Goal: Check status: Check status

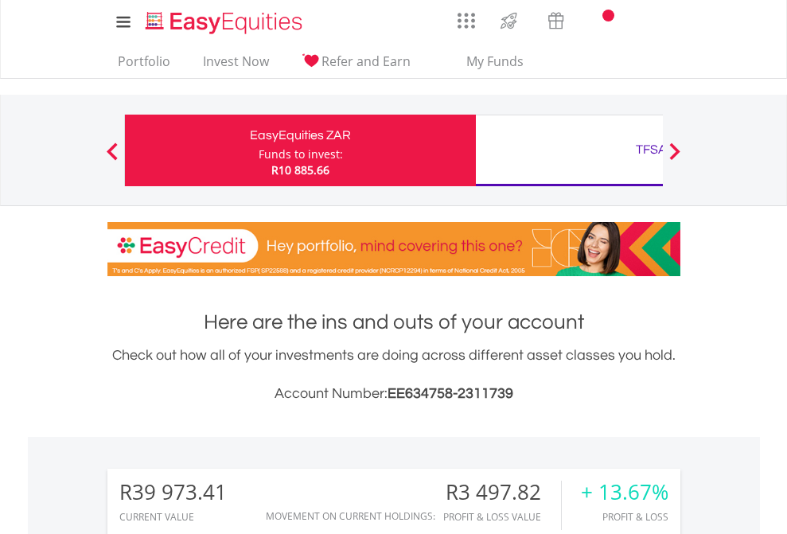
scroll to position [153, 250]
click at [259, 150] on div "Funds to invest:" at bounding box center [301, 154] width 84 height 16
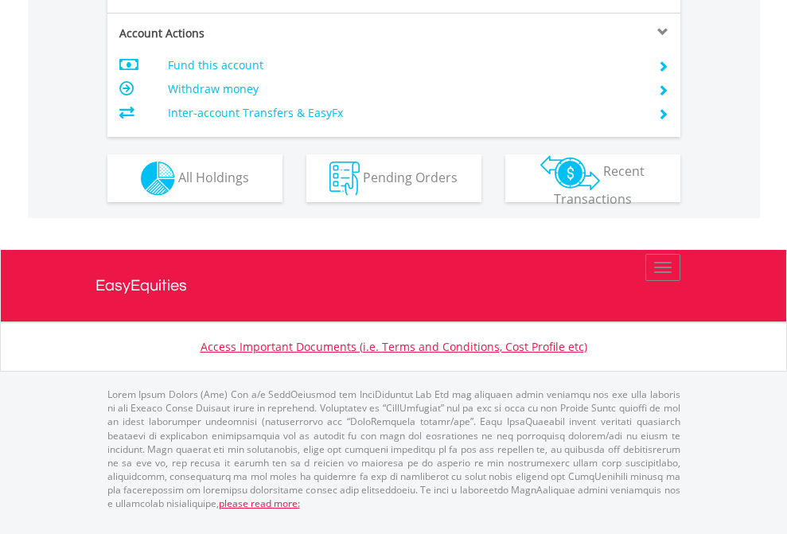
scroll to position [1526, 0]
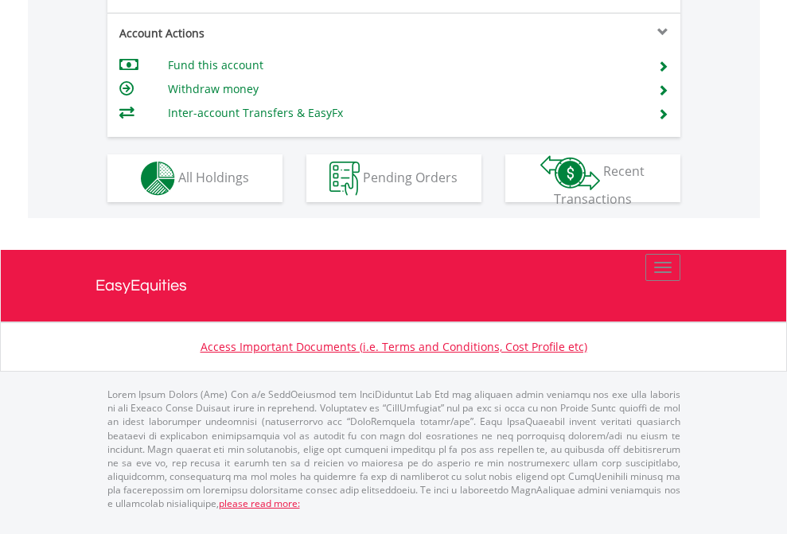
scroll to position [1526, 0]
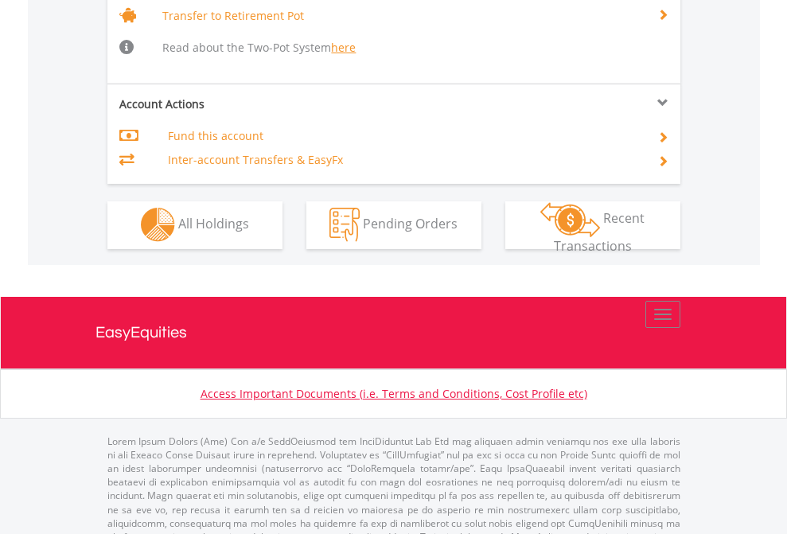
scroll to position [1581, 0]
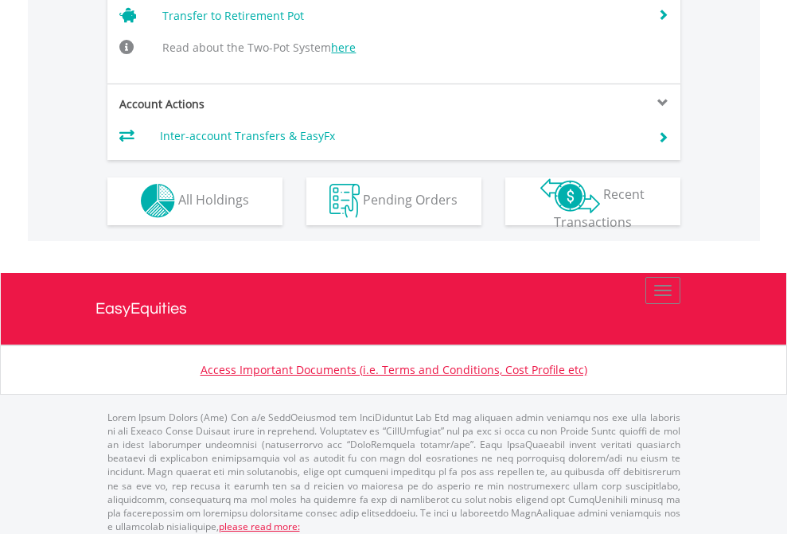
scroll to position [1557, 0]
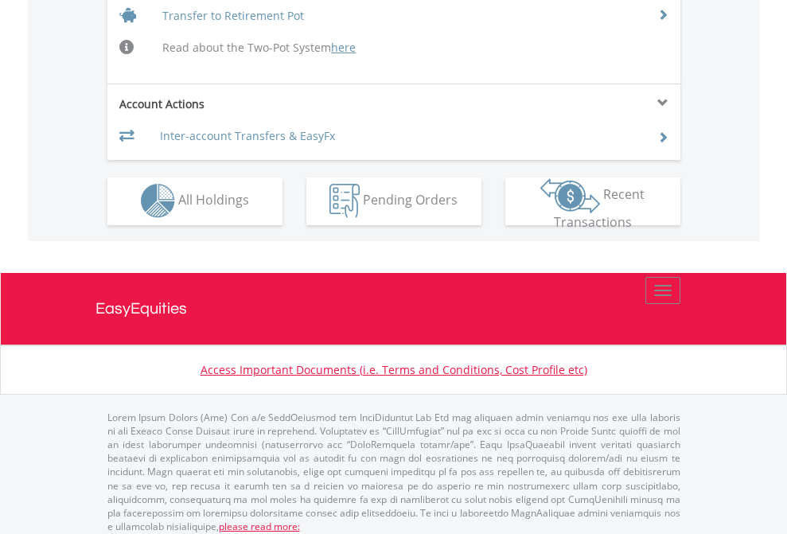
scroll to position [1557, 0]
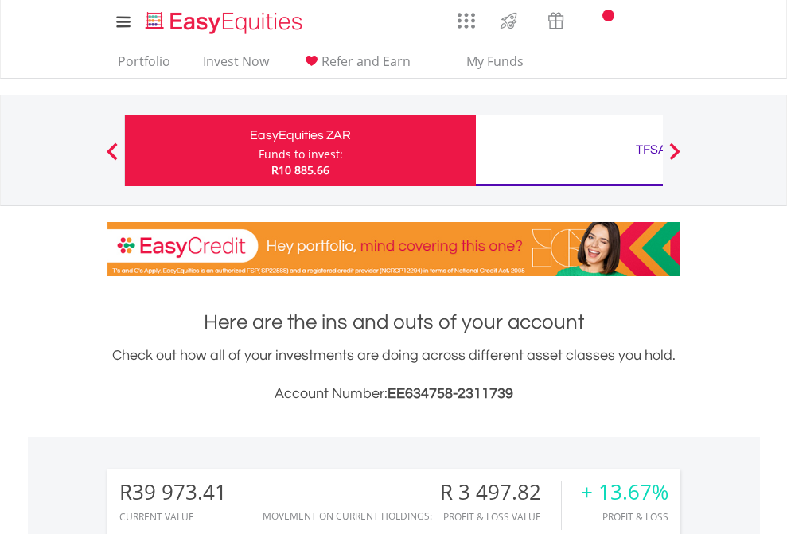
scroll to position [153, 250]
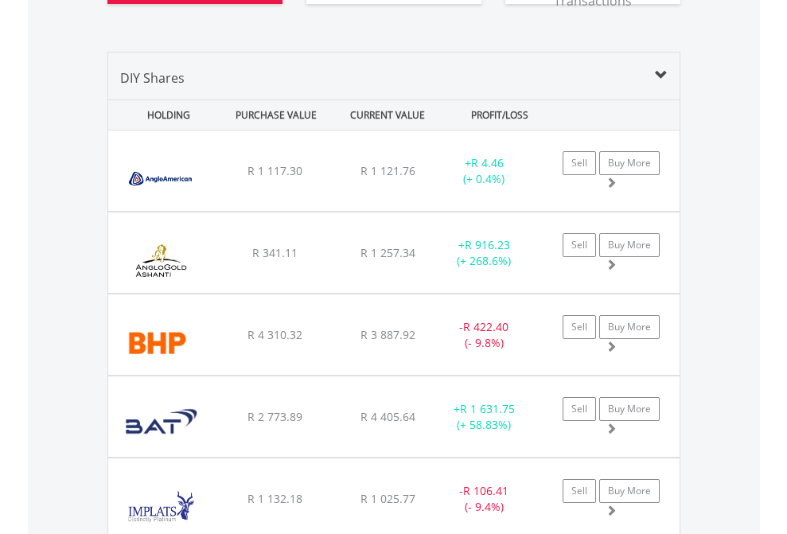
scroll to position [1865, 0]
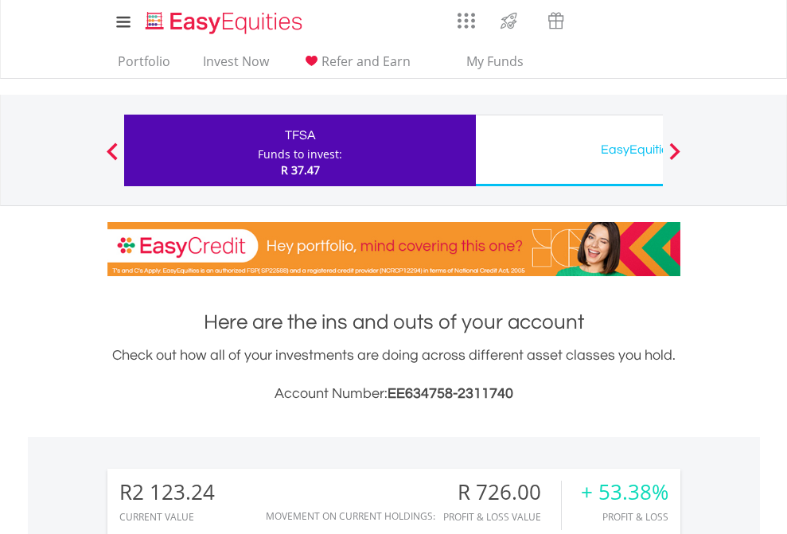
scroll to position [153, 250]
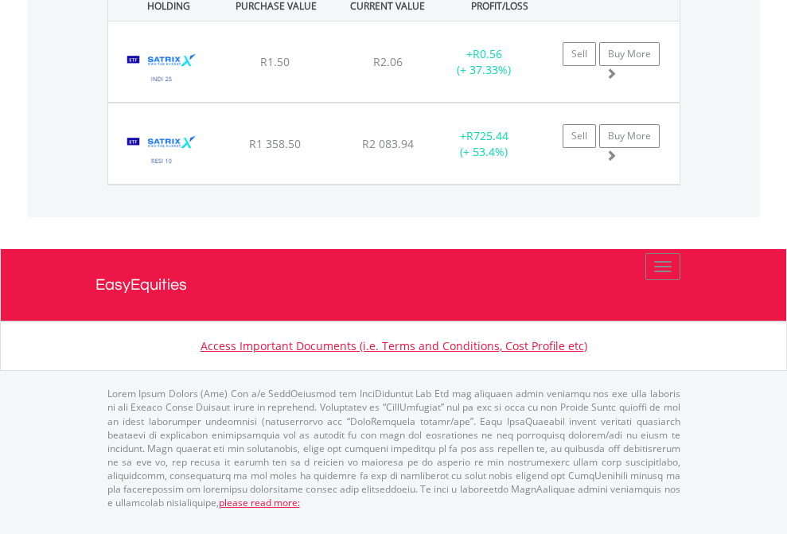
scroll to position [115, 0]
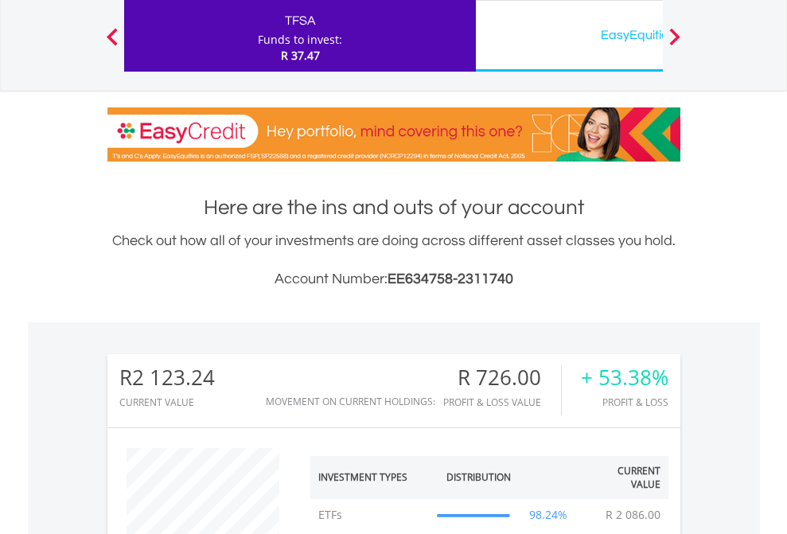
click at [569, 36] on div "EasyEquities USD" at bounding box center [651, 35] width 332 height 22
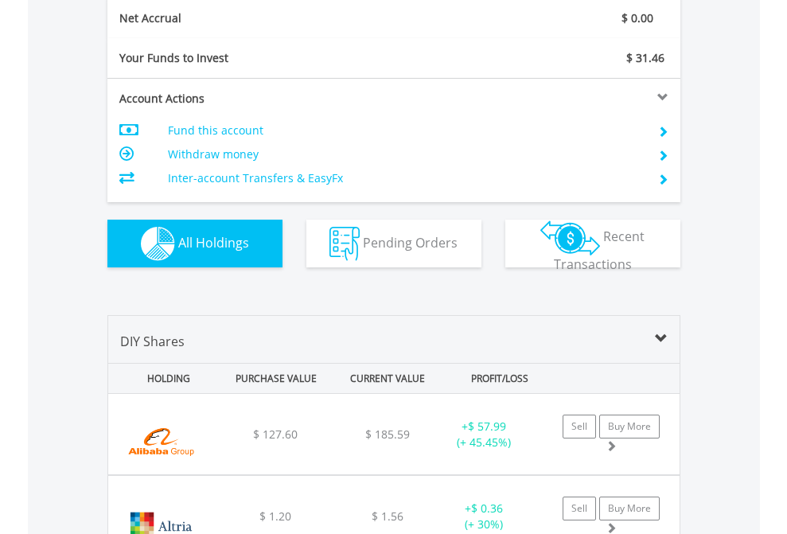
scroll to position [1802, 0]
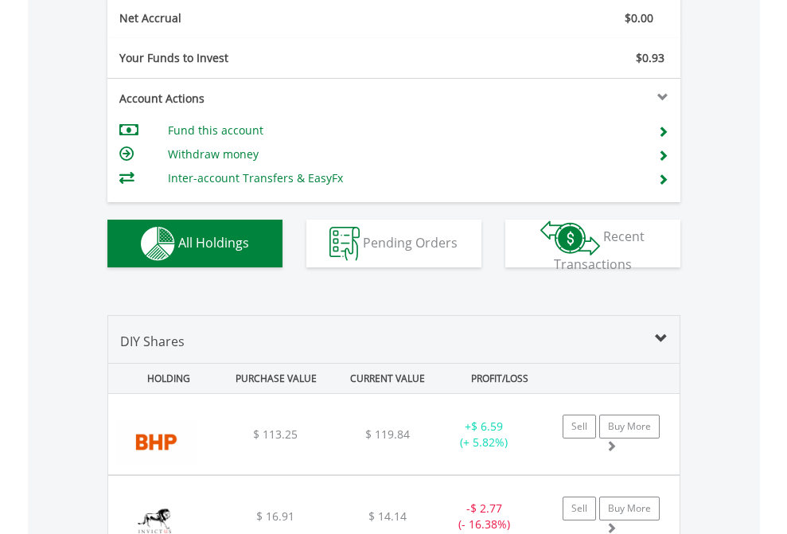
scroll to position [1802, 0]
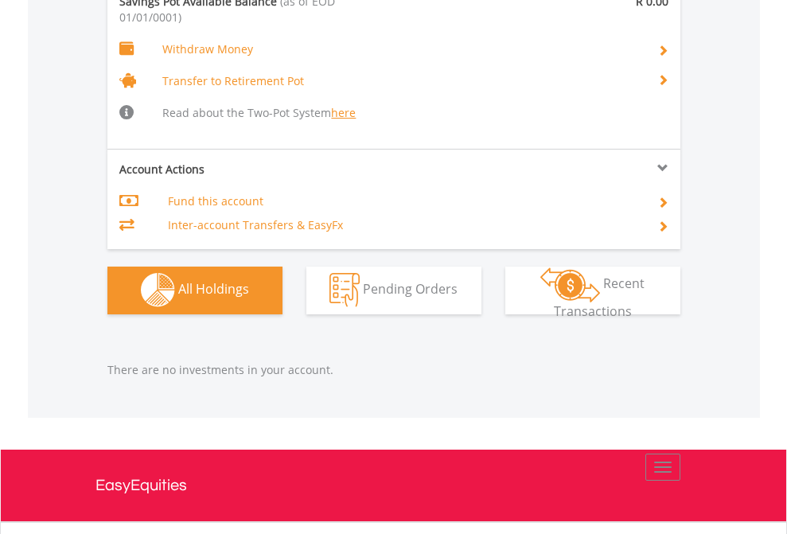
scroll to position [1669, 0]
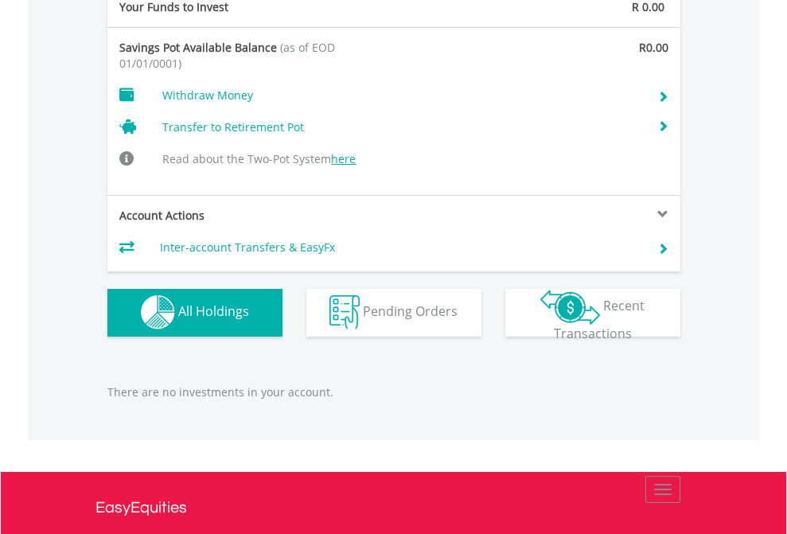
scroll to position [1645, 0]
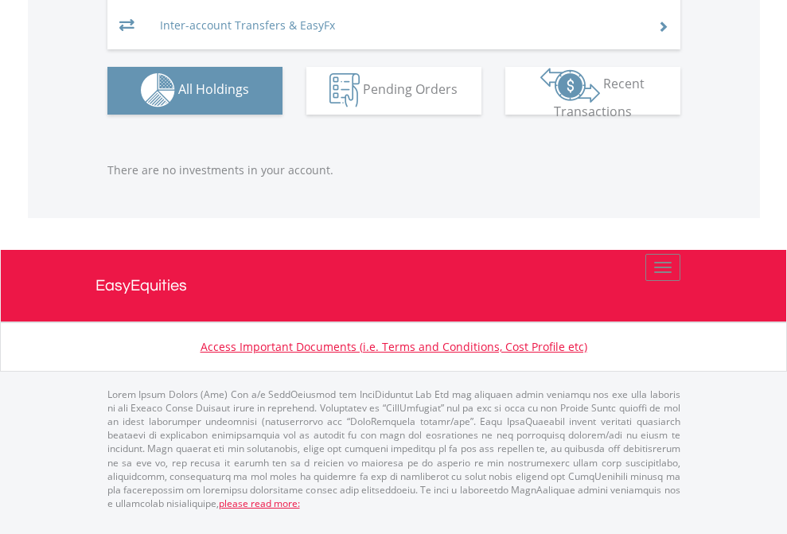
scroll to position [115, 0]
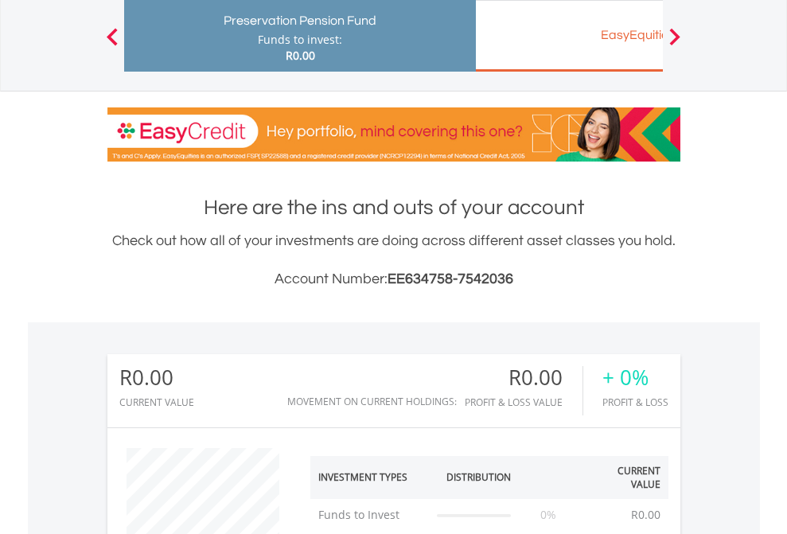
click at [569, 36] on div "EasyEquities EUR" at bounding box center [651, 35] width 332 height 22
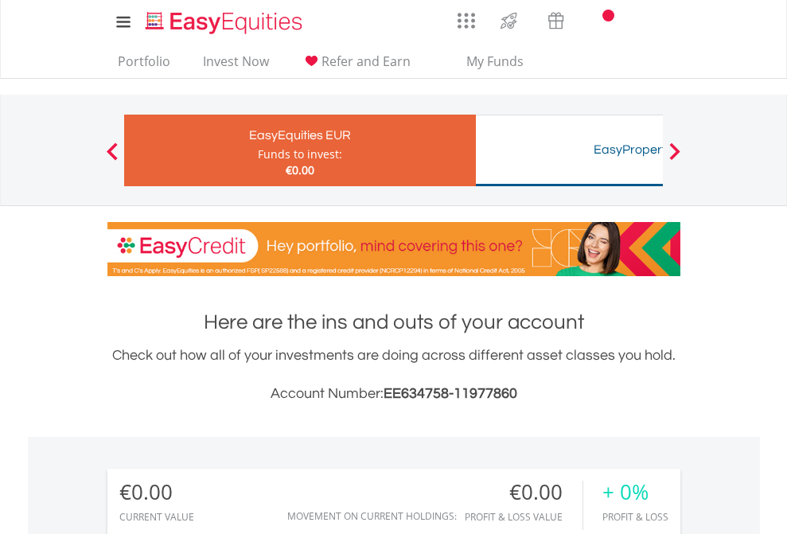
scroll to position [153, 250]
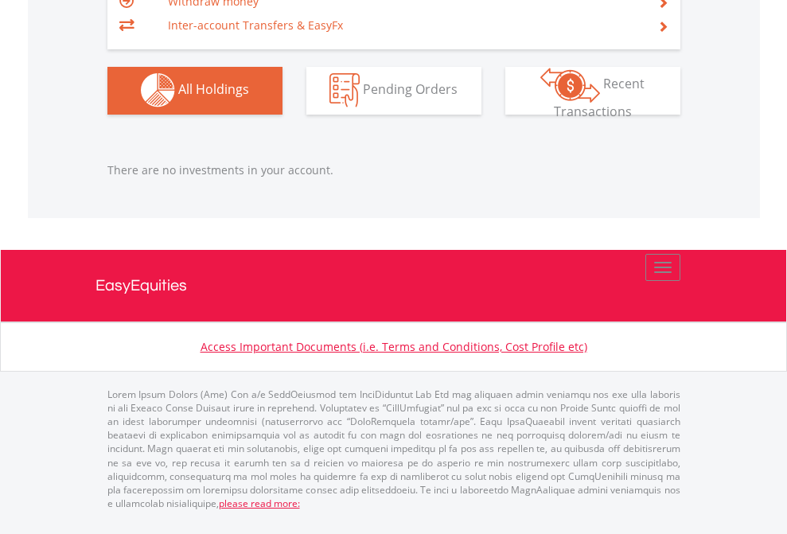
scroll to position [1576, 0]
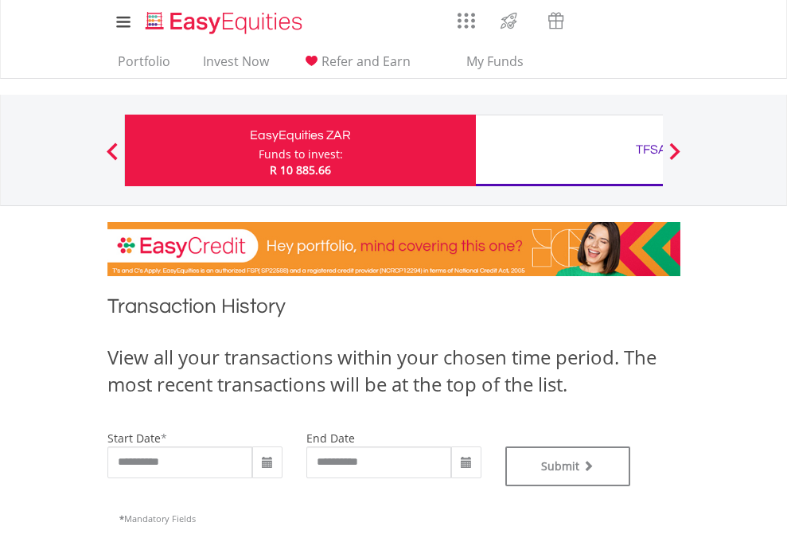
type input "**********"
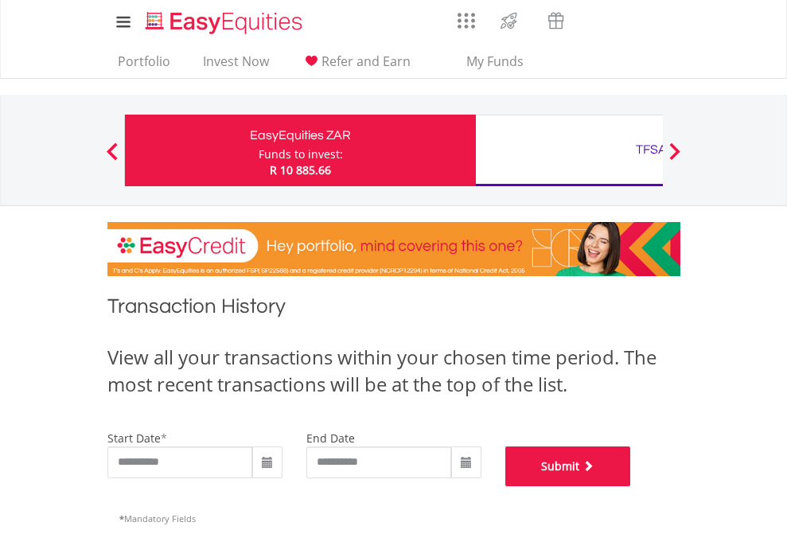
click at [631, 486] on button "Submit" at bounding box center [568, 466] width 126 height 40
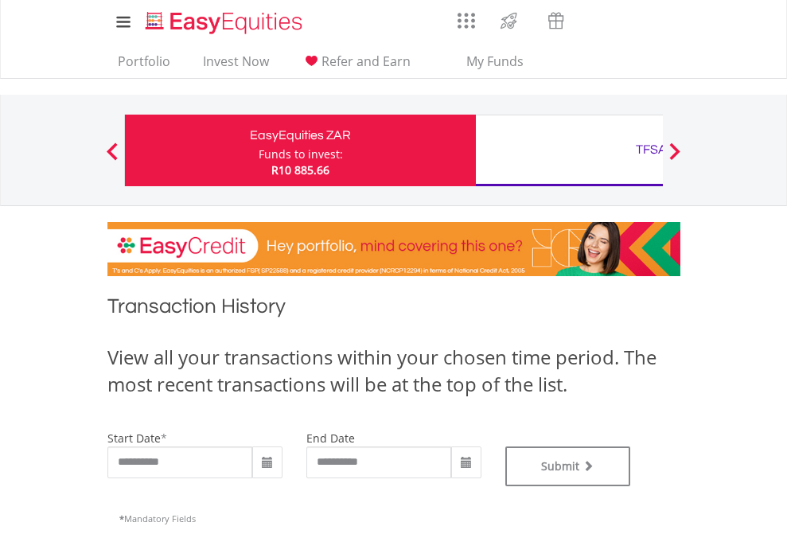
click at [569, 150] on div "TFSA" at bounding box center [651, 149] width 332 height 22
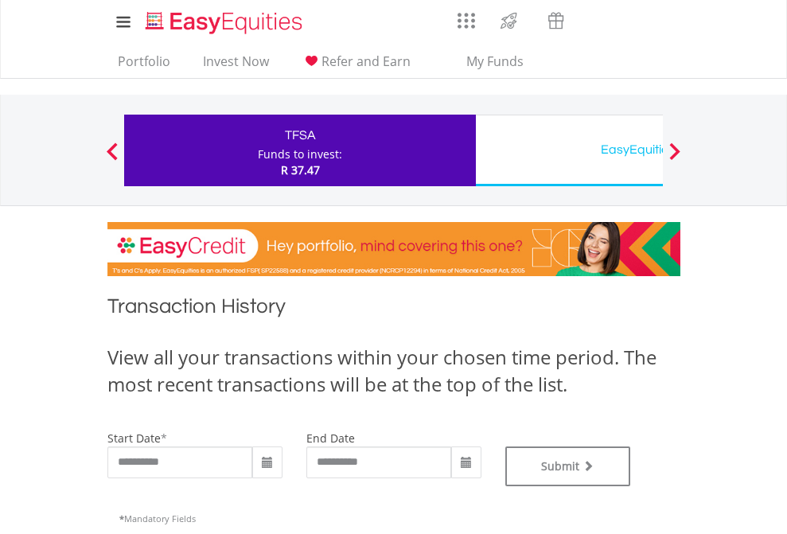
type input "**********"
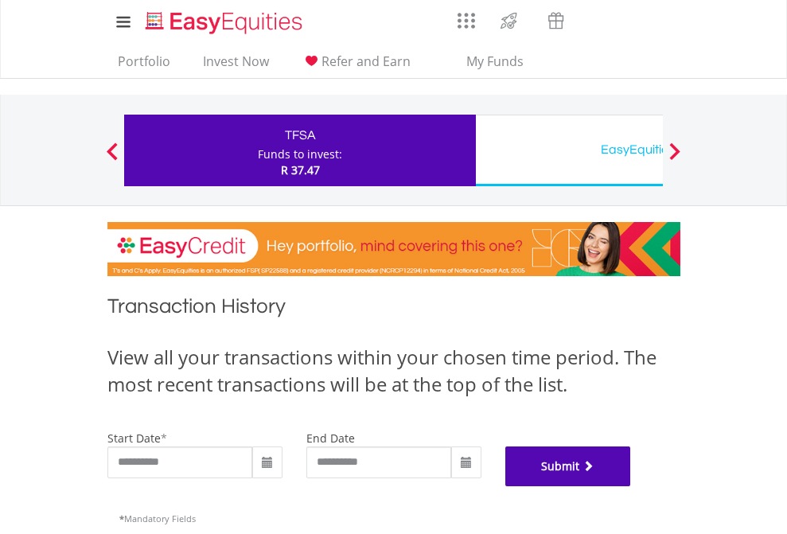
click at [631, 486] on button "Submit" at bounding box center [568, 466] width 126 height 40
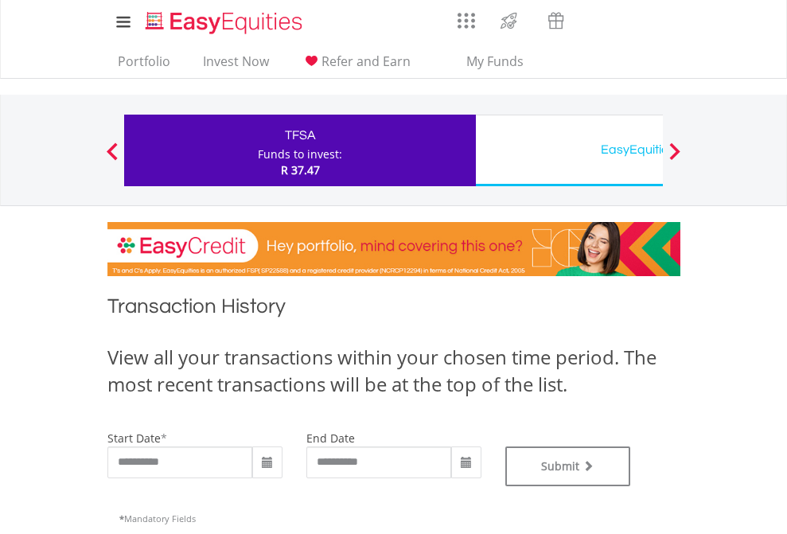
click at [569, 150] on div "EasyEquities USD" at bounding box center [651, 149] width 332 height 22
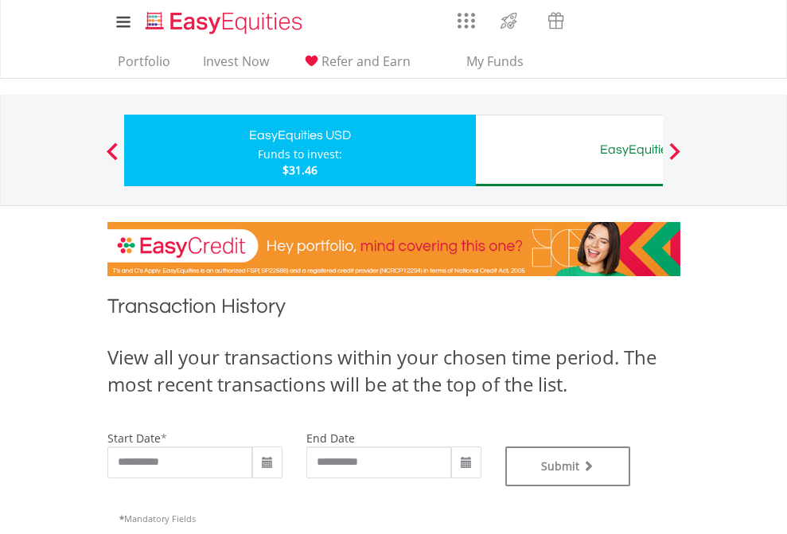
type input "**********"
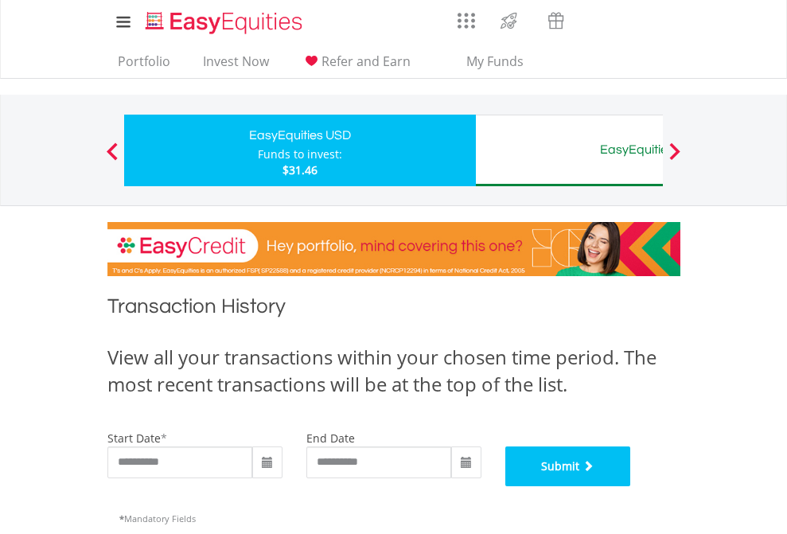
click at [631, 486] on button "Submit" at bounding box center [568, 466] width 126 height 40
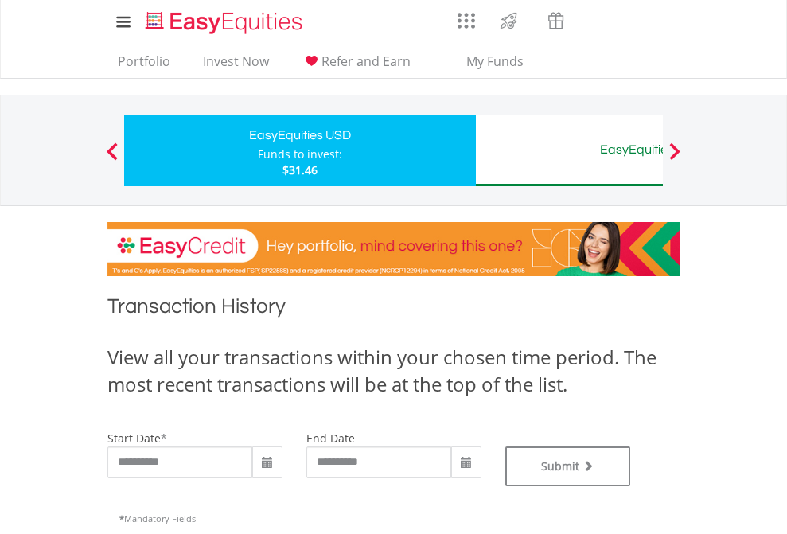
click at [569, 150] on div "EasyEquities AUD" at bounding box center [651, 149] width 332 height 22
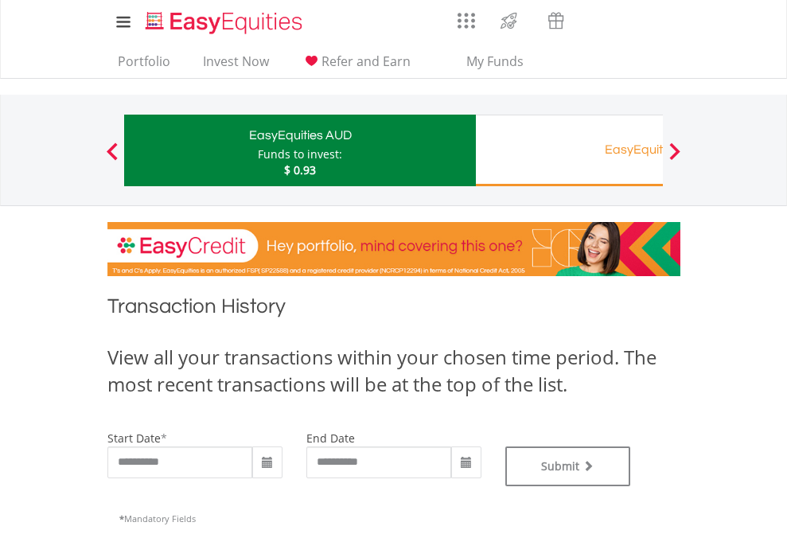
type input "**********"
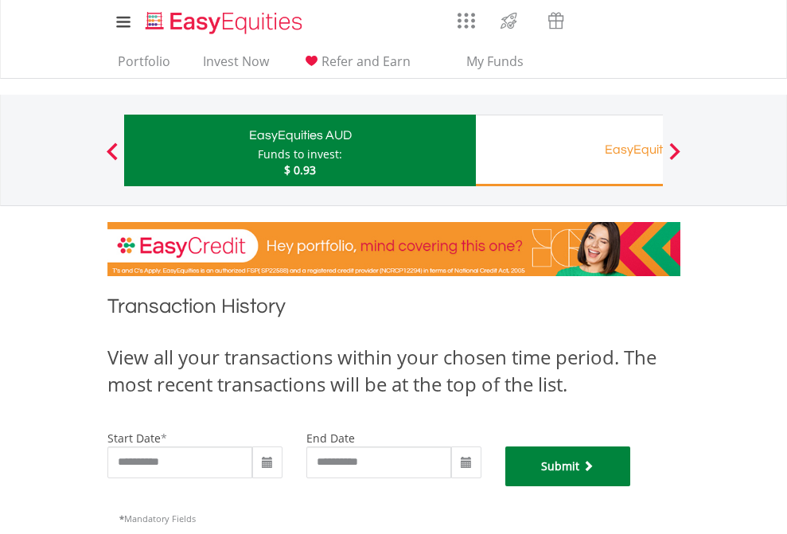
click at [631, 486] on button "Submit" at bounding box center [568, 466] width 126 height 40
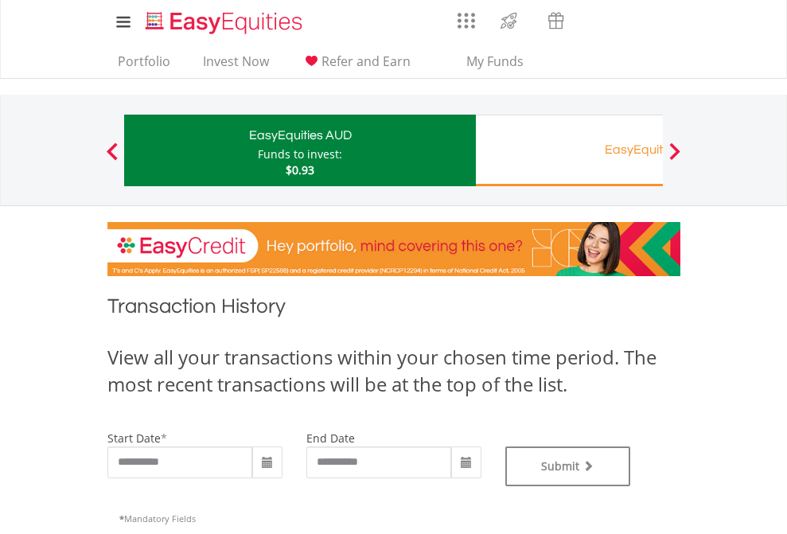
click at [569, 150] on div "EasyEquities RA" at bounding box center [651, 149] width 332 height 22
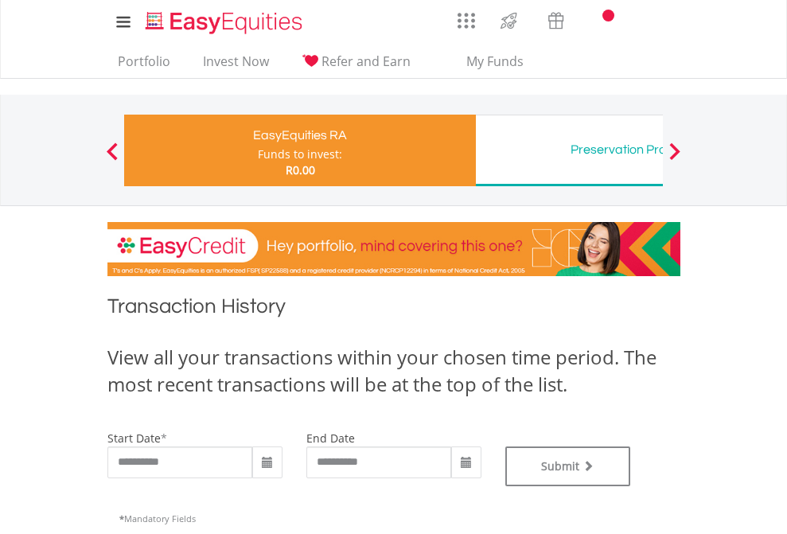
type input "**********"
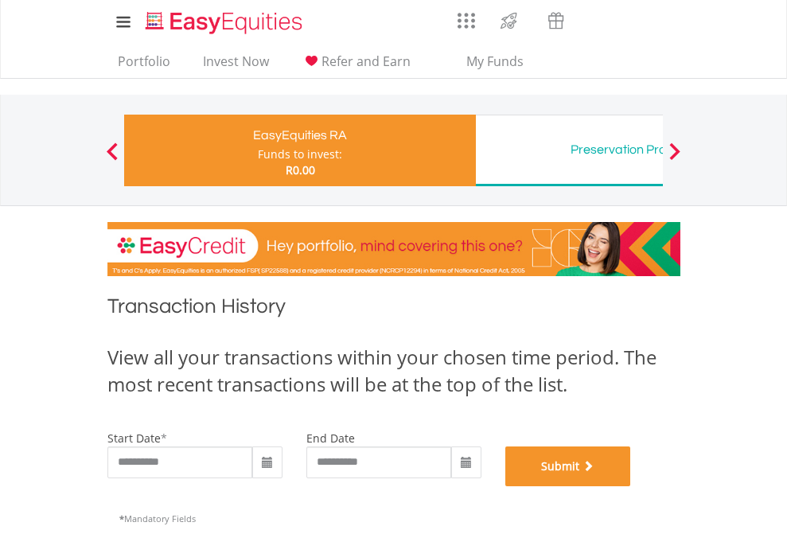
click at [631, 486] on button "Submit" at bounding box center [568, 466] width 126 height 40
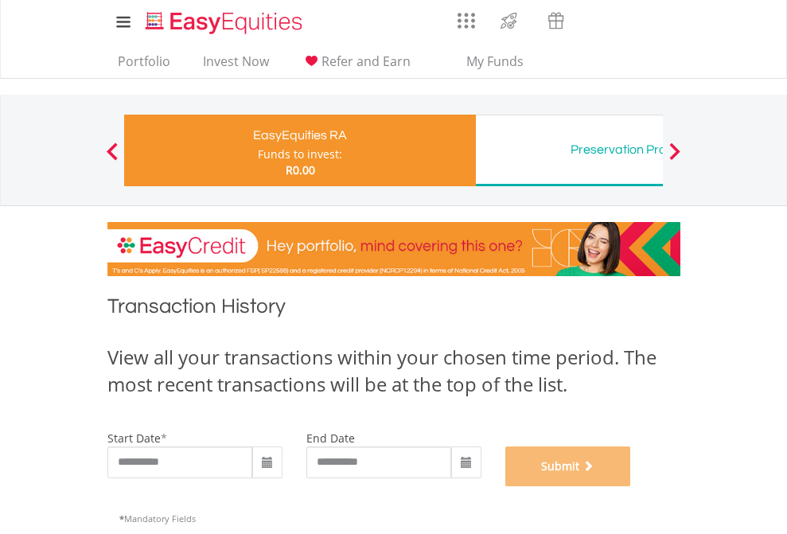
scroll to position [645, 0]
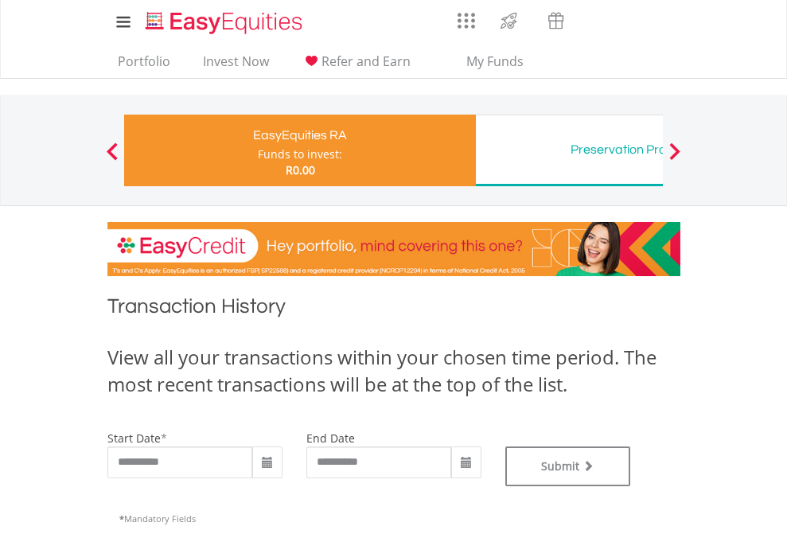
click at [569, 150] on div "Preservation Provident Fund" at bounding box center [651, 149] width 332 height 22
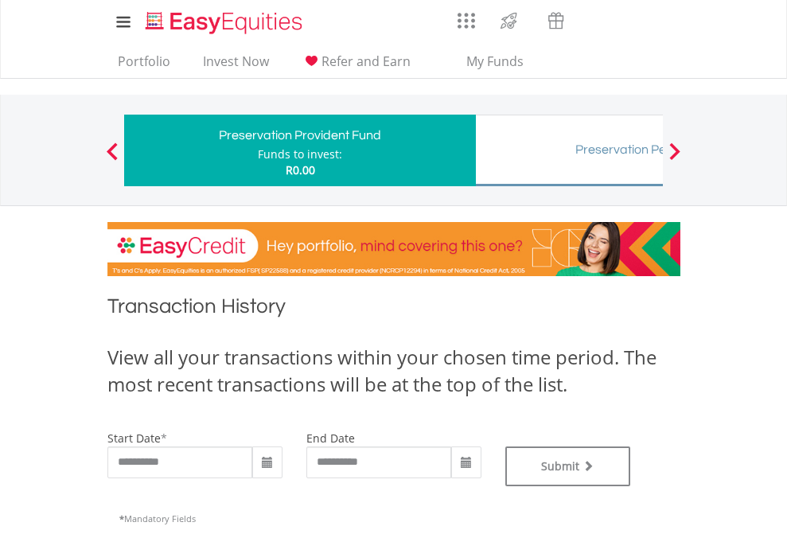
type input "**********"
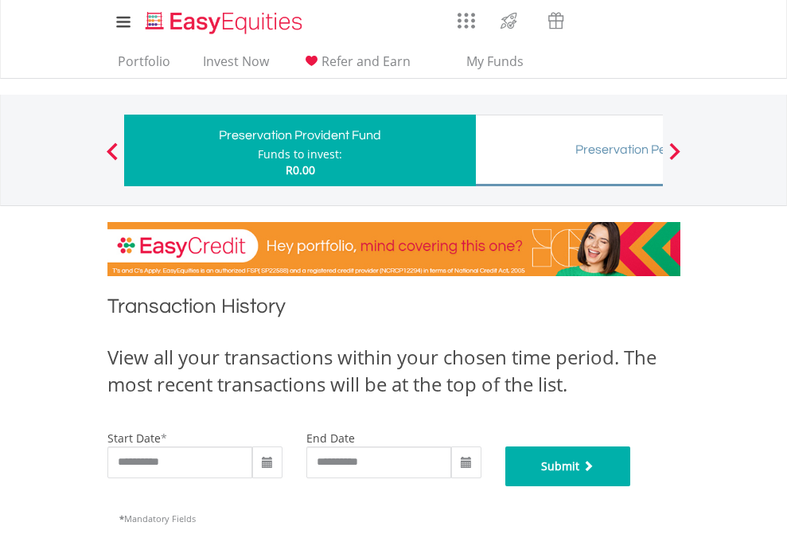
click at [631, 486] on button "Submit" at bounding box center [568, 466] width 126 height 40
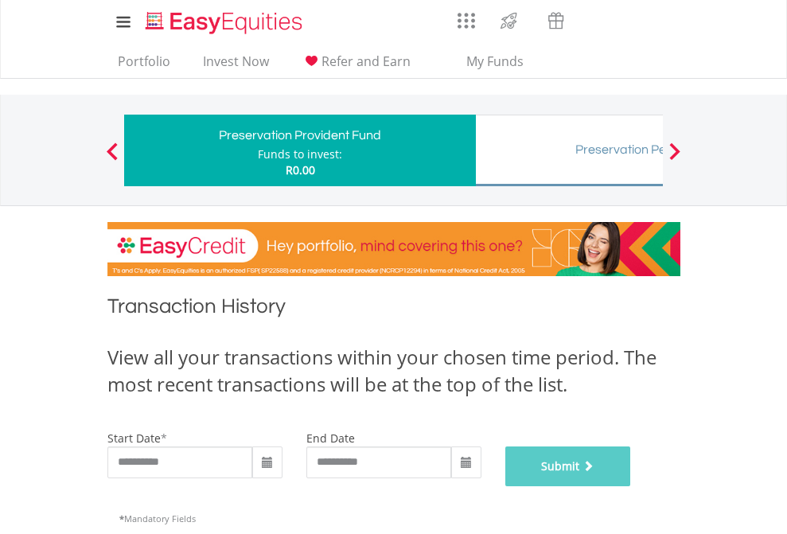
scroll to position [645, 0]
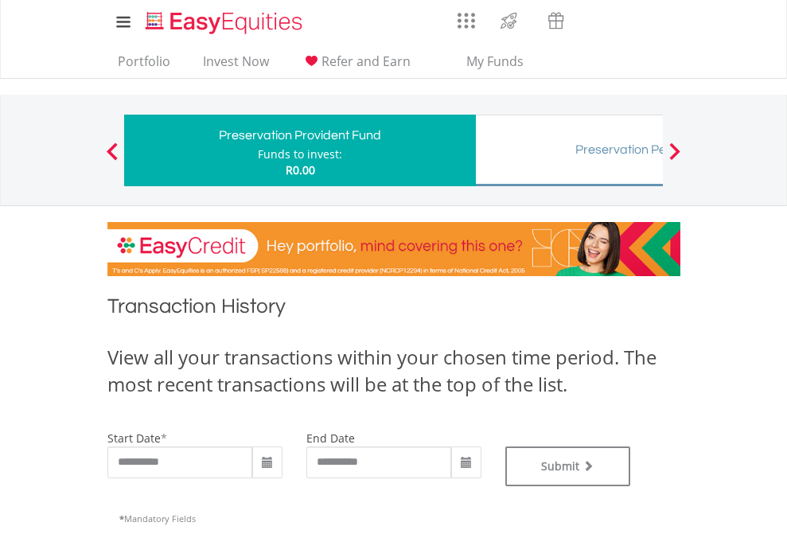
click at [569, 150] on div "Preservation Pension Fund" at bounding box center [651, 149] width 332 height 22
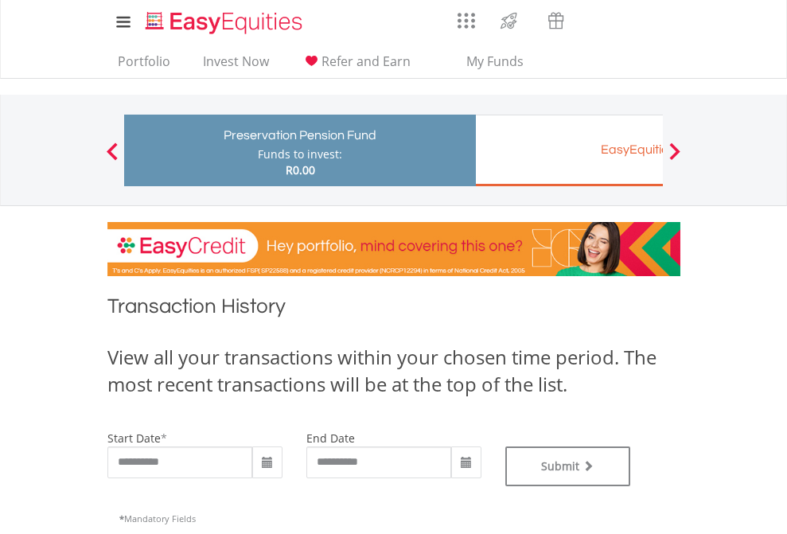
type input "**********"
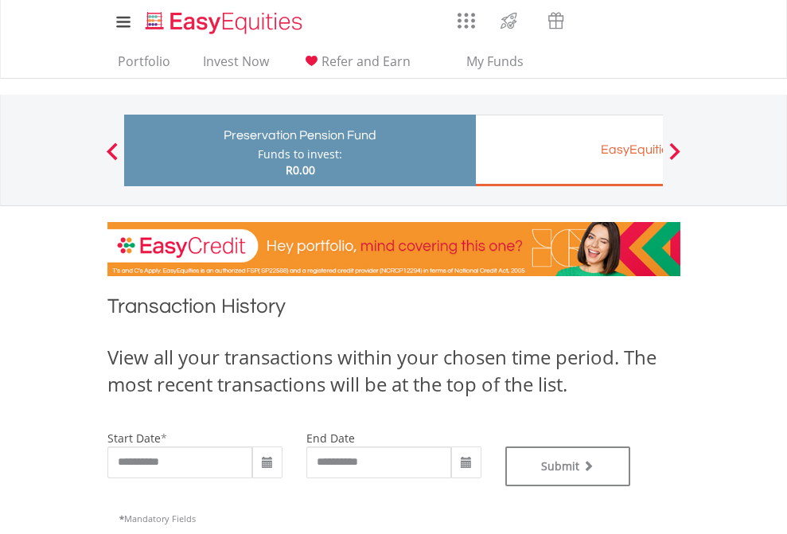
click at [569, 150] on div "EasyEquities EUR" at bounding box center [651, 149] width 332 height 22
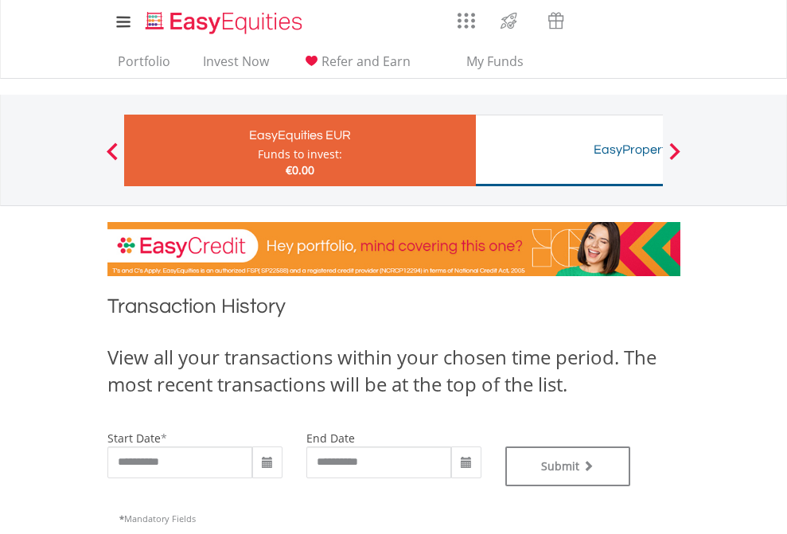
type input "**********"
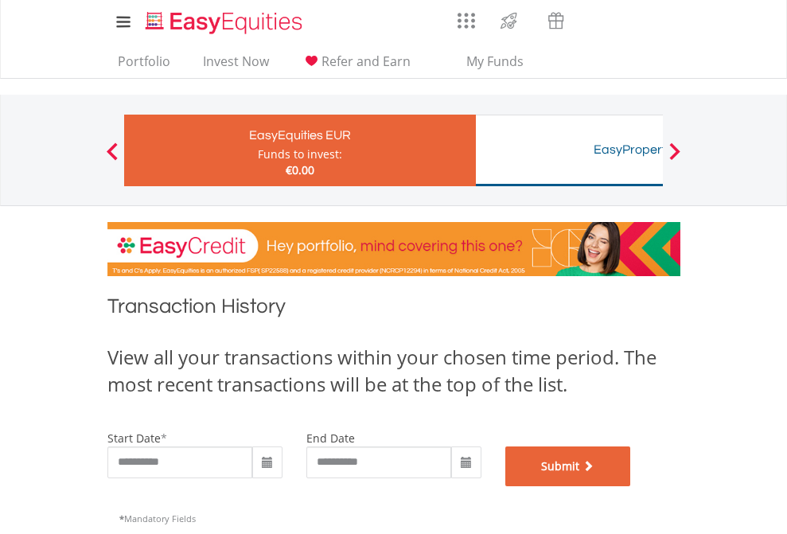
click at [631, 486] on button "Submit" at bounding box center [568, 466] width 126 height 40
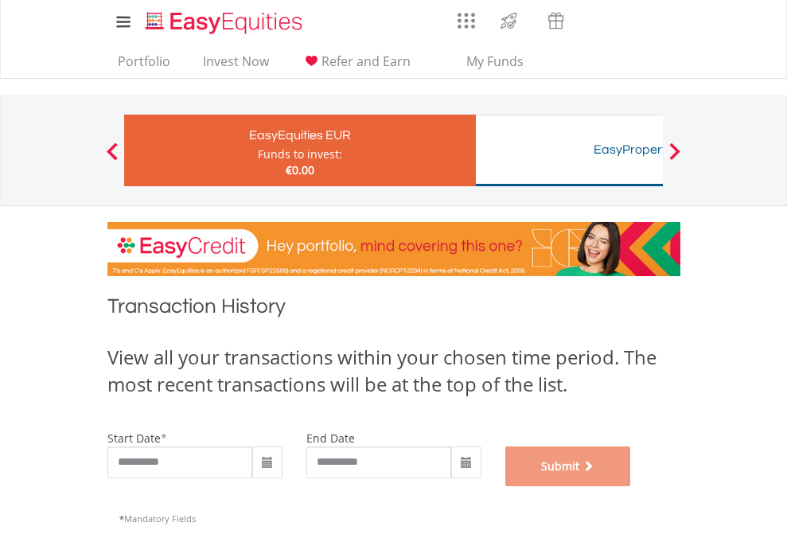
scroll to position [645, 0]
